Goal: Check status: Check status

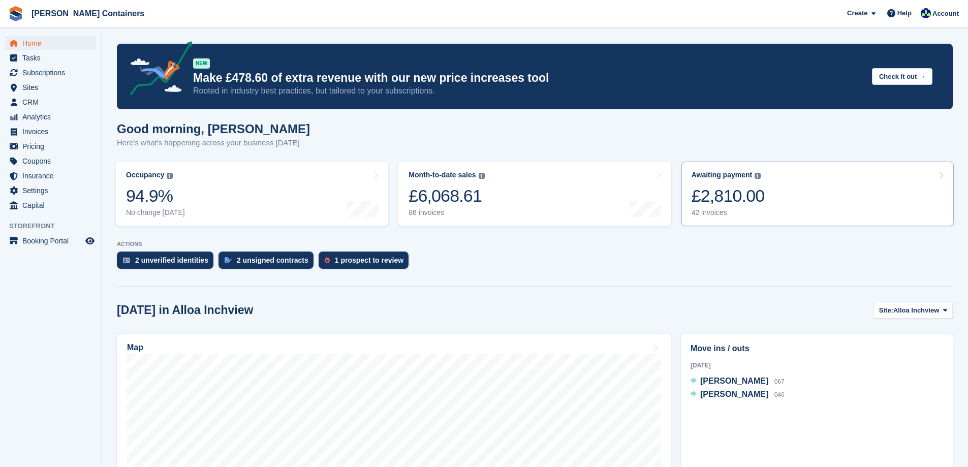
click at [768, 177] on link "Awaiting payment The total outstanding balance on all open invoices. £2,810.00 …" at bounding box center [817, 194] width 272 height 65
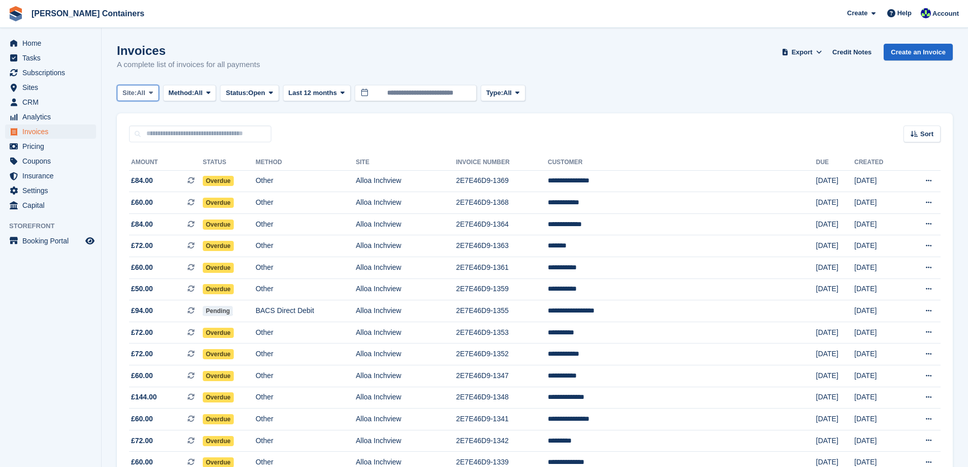
click at [145, 90] on span "All" at bounding box center [141, 93] width 9 height 10
click at [159, 139] on link "Alloa Inchview" at bounding box center [165, 135] width 88 height 18
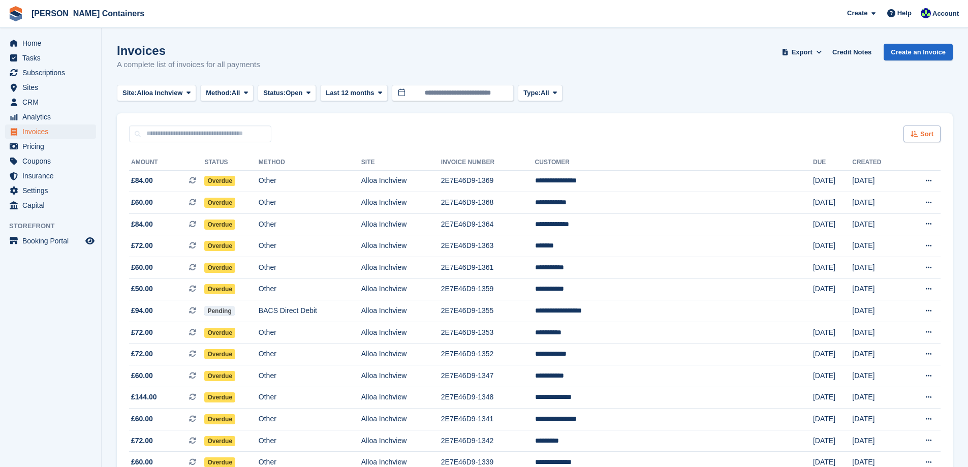
click at [925, 134] on span "Sort" at bounding box center [926, 134] width 13 height 10
click at [905, 198] on span "Created (oldest first)" at bounding box center [893, 202] width 70 height 8
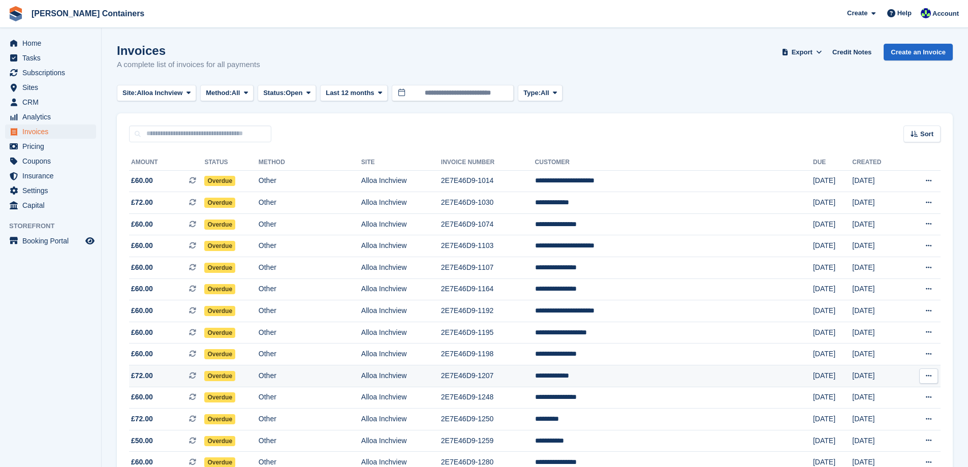
click at [648, 374] on td "**********" at bounding box center [674, 376] width 278 height 22
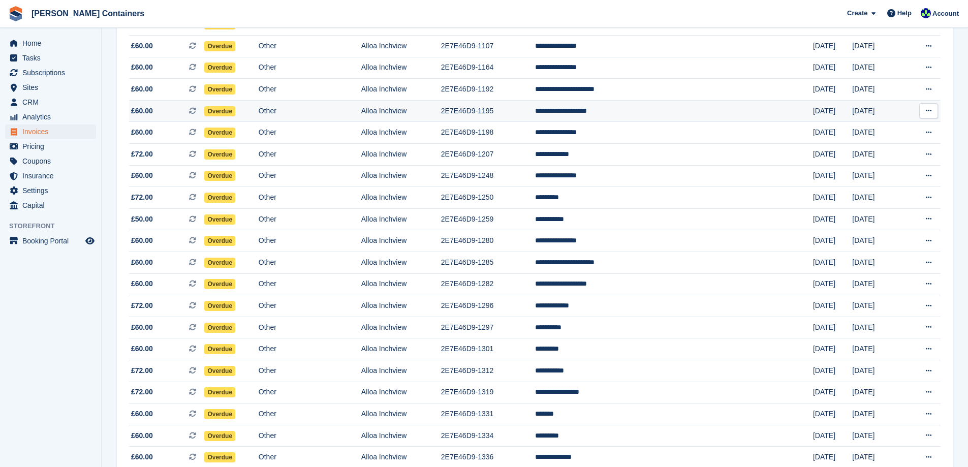
scroll to position [254, 0]
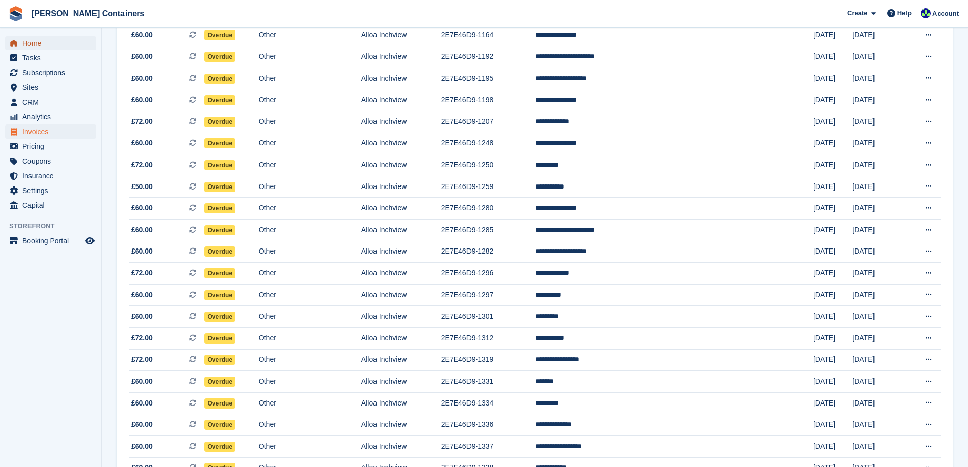
click at [21, 45] on link "Home" at bounding box center [50, 43] width 91 height 14
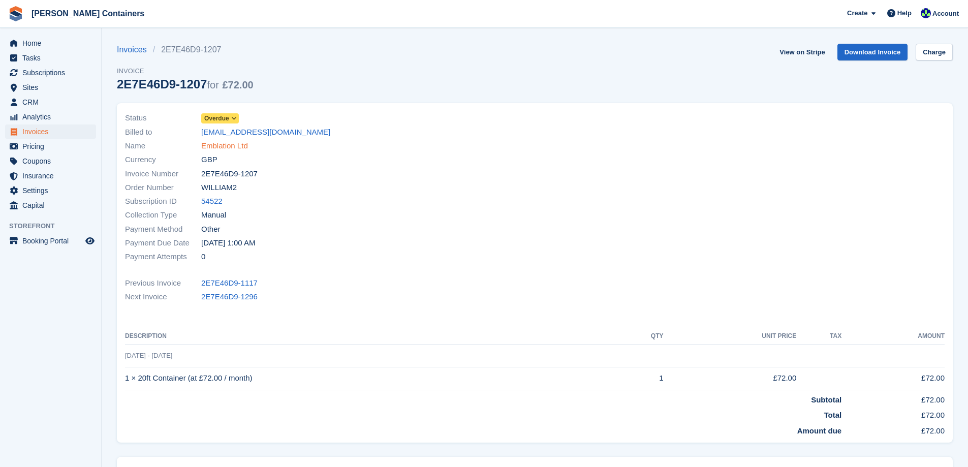
click at [245, 149] on link "Emblation Ltd" at bounding box center [224, 146] width 47 height 12
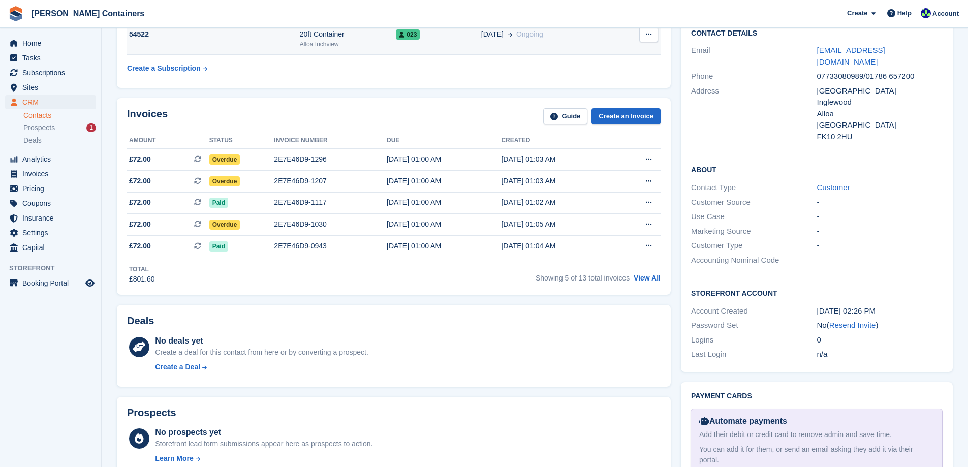
scroll to position [203, 0]
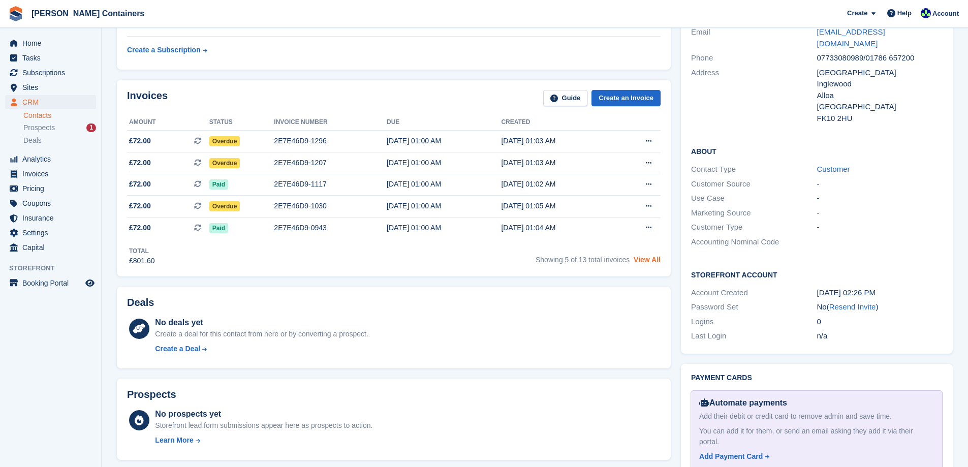
click at [647, 259] on link "View All" at bounding box center [647, 260] width 27 height 8
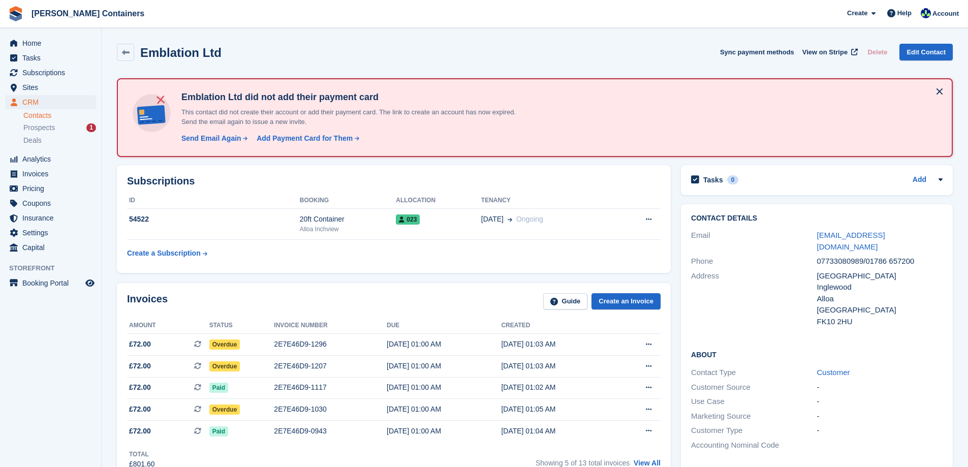
scroll to position [203, 0]
